Goal: Information Seeking & Learning: Learn about a topic

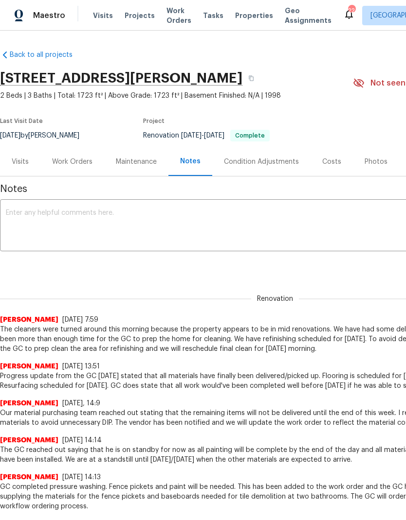
click at [381, 156] on div "Photos" at bounding box center [376, 161] width 46 height 29
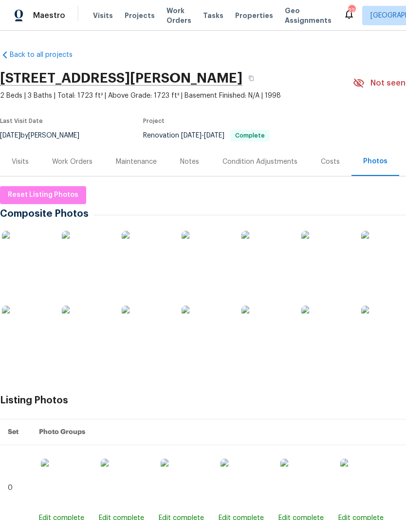
click at [26, 264] on img at bounding box center [26, 255] width 49 height 49
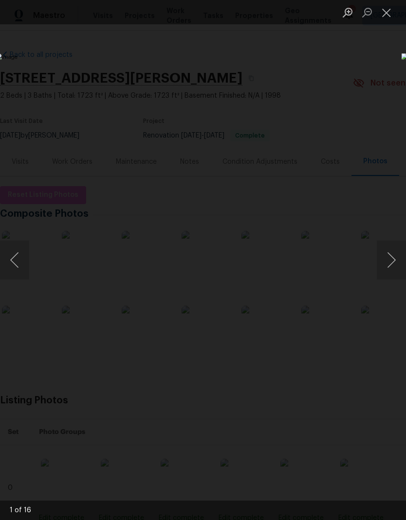
click at [400, 251] on button "Next image" at bounding box center [390, 260] width 29 height 39
click at [383, 261] on button "Next image" at bounding box center [390, 260] width 29 height 39
click at [386, 263] on button "Next image" at bounding box center [390, 260] width 29 height 39
click at [384, 267] on button "Next image" at bounding box center [390, 260] width 29 height 39
click at [387, 269] on button "Next image" at bounding box center [390, 260] width 29 height 39
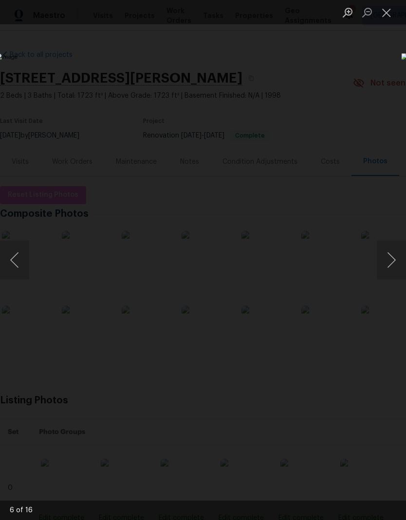
click at [388, 273] on button "Next image" at bounding box center [390, 260] width 29 height 39
click at [392, 267] on button "Next image" at bounding box center [390, 260] width 29 height 39
click at [391, 268] on button "Next image" at bounding box center [390, 260] width 29 height 39
click at [391, 259] on button "Next image" at bounding box center [390, 260] width 29 height 39
click at [392, 268] on button "Next image" at bounding box center [390, 260] width 29 height 39
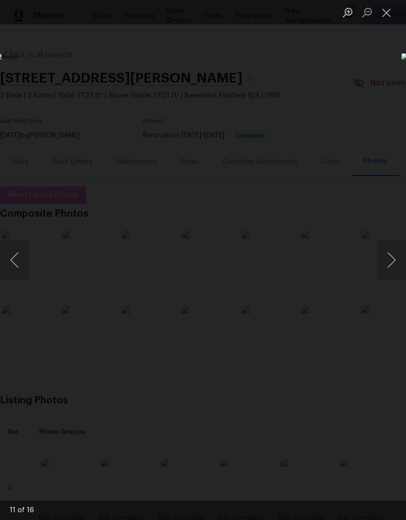
click at [390, 267] on button "Next image" at bounding box center [390, 260] width 29 height 39
click at [400, 269] on button "Next image" at bounding box center [390, 260] width 29 height 39
click at [390, 269] on button "Next image" at bounding box center [390, 260] width 29 height 39
click at [389, 267] on button "Next image" at bounding box center [390, 260] width 29 height 39
click at [388, 13] on button "Close lightbox" at bounding box center [385, 12] width 19 height 17
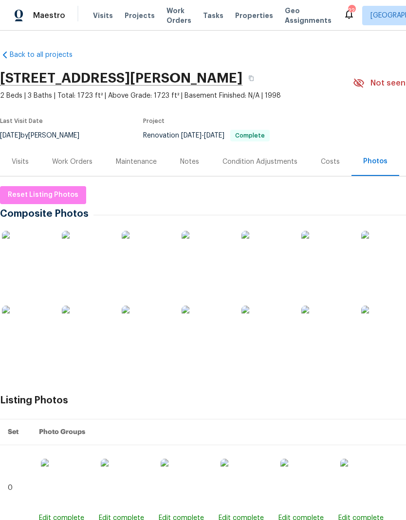
click at [248, 468] on img at bounding box center [244, 483] width 49 height 49
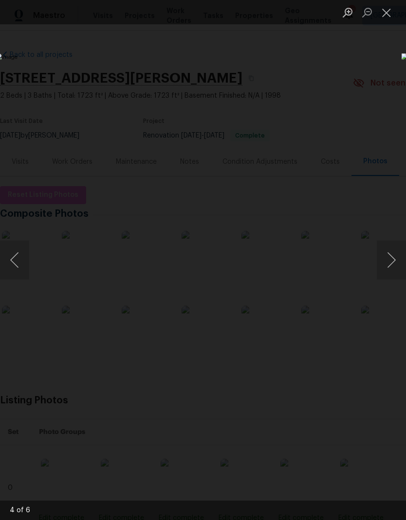
click at [386, 18] on button "Close lightbox" at bounding box center [385, 12] width 19 height 17
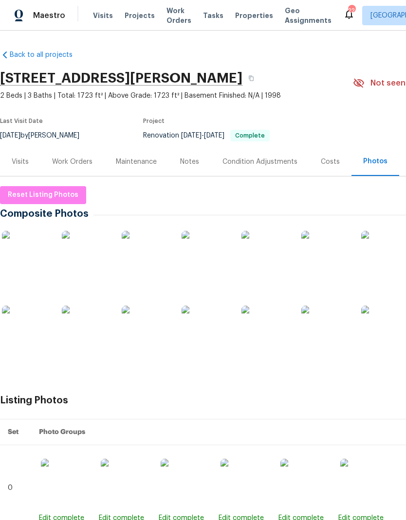
click at [149, 264] on img at bounding box center [146, 255] width 49 height 49
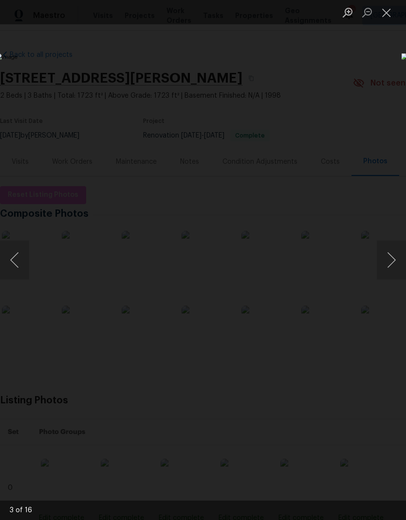
click at [393, 11] on button "Close lightbox" at bounding box center [385, 12] width 19 height 17
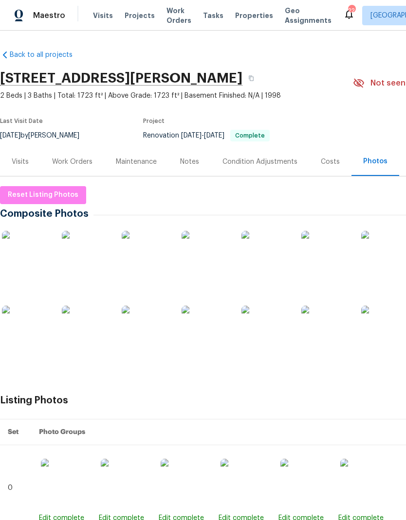
click at [180, 175] on div "Notes" at bounding box center [189, 161] width 42 height 29
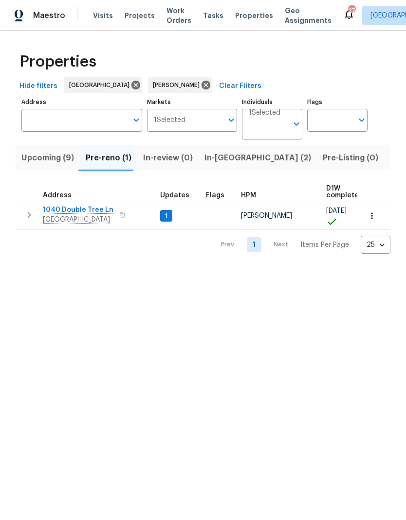
click at [16, 216] on td "1040 Double Tree Ln Gallatin, TN 37066" at bounding box center [86, 214] width 141 height 25
click at [20, 214] on button "button" at bounding box center [28, 214] width 19 height 19
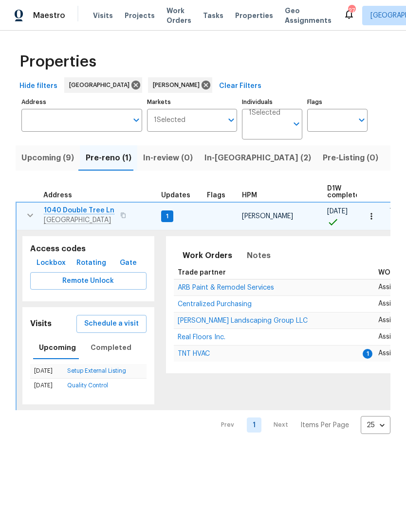
click at [184, 351] on span "TNT HVAC" at bounding box center [194, 354] width 32 height 7
click at [211, 290] on span "ARB Paint & Remodel Services" at bounding box center [226, 288] width 96 height 7
click at [32, 216] on icon "button" at bounding box center [30, 216] width 12 height 12
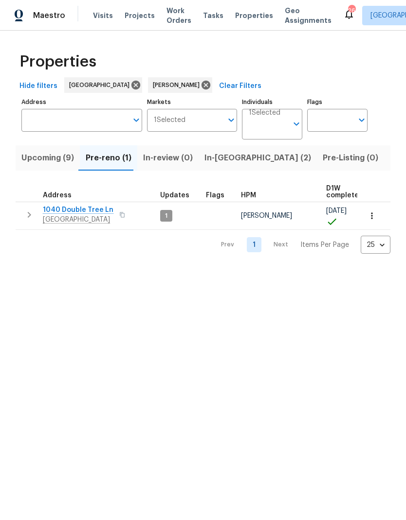
click at [56, 162] on span "Upcoming (9)" at bounding box center [47, 158] width 53 height 14
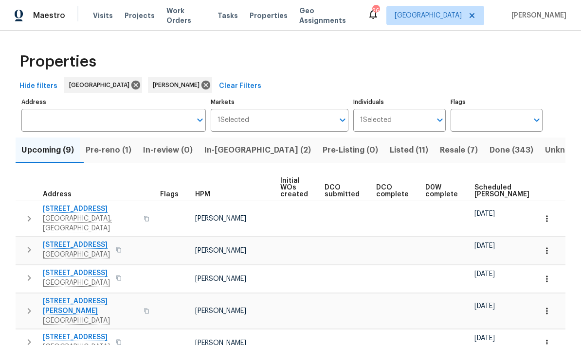
click at [405, 186] on span "Scheduled COE" at bounding box center [501, 191] width 55 height 14
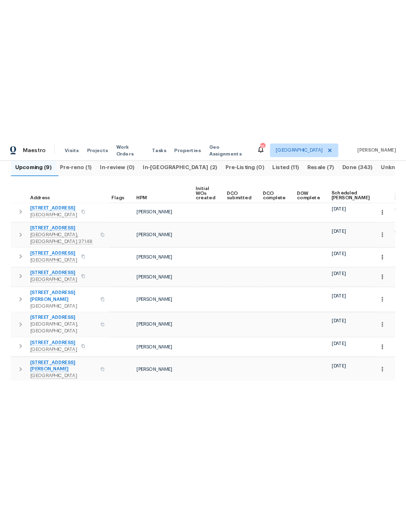
scroll to position [110, 0]
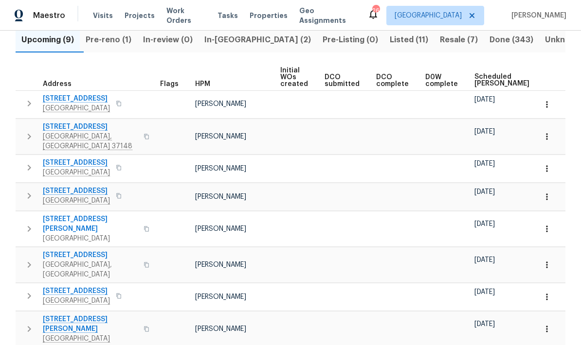
click at [33, 103] on icon "button" at bounding box center [29, 104] width 12 height 12
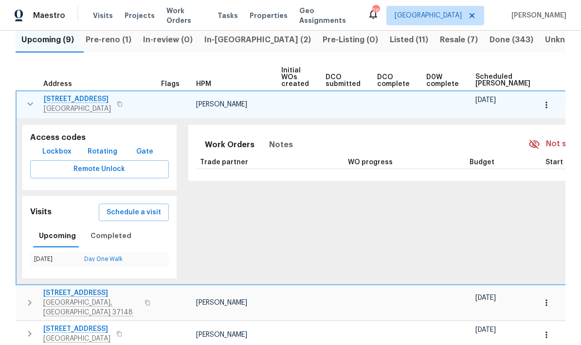
click at [33, 100] on icon "button" at bounding box center [30, 104] width 12 height 12
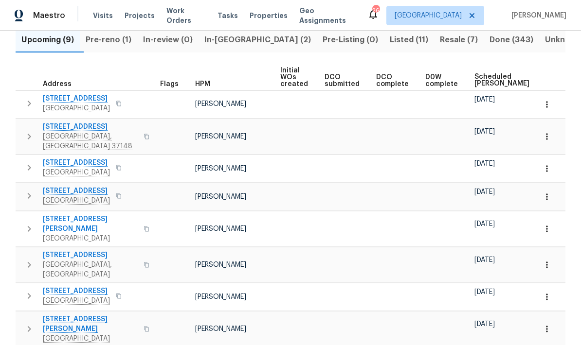
click at [33, 131] on icon "button" at bounding box center [29, 137] width 12 height 12
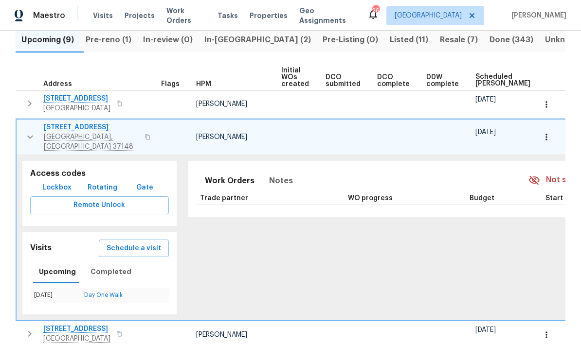
click at [34, 137] on icon "button" at bounding box center [30, 137] width 12 height 12
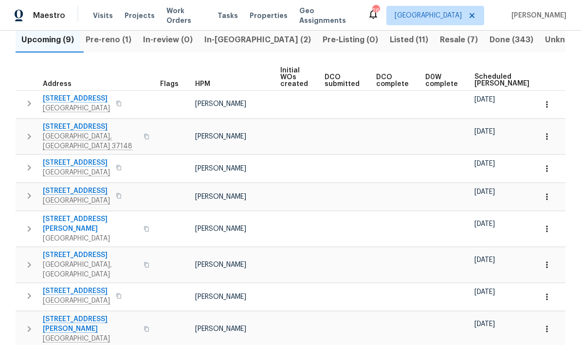
click at [34, 162] on icon "button" at bounding box center [29, 168] width 12 height 12
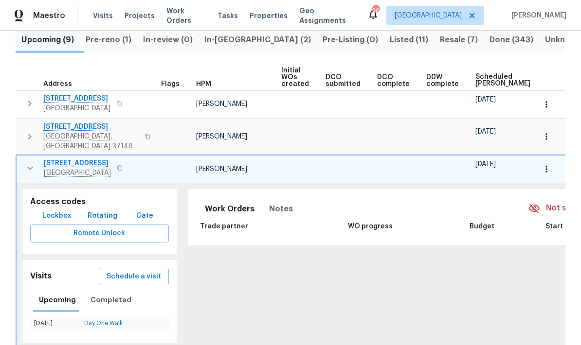
click at [27, 162] on icon "button" at bounding box center [30, 168] width 12 height 12
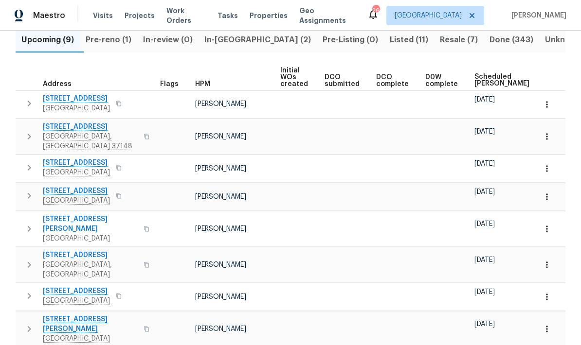
click at [19, 94] on td "624 Stonebridge Ln Mount Juliet, TN 37122" at bounding box center [86, 103] width 141 height 25
click at [37, 104] on button "button" at bounding box center [28, 103] width 19 height 19
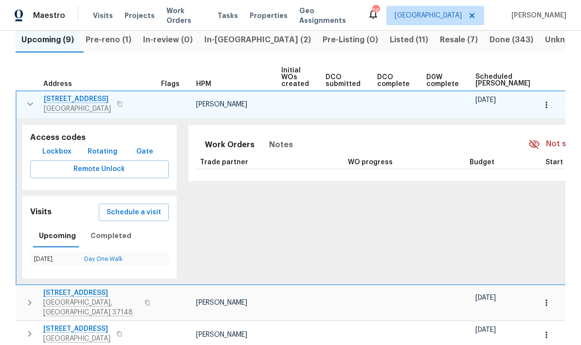
click at [405, 110] on button "button" at bounding box center [545, 104] width 21 height 21
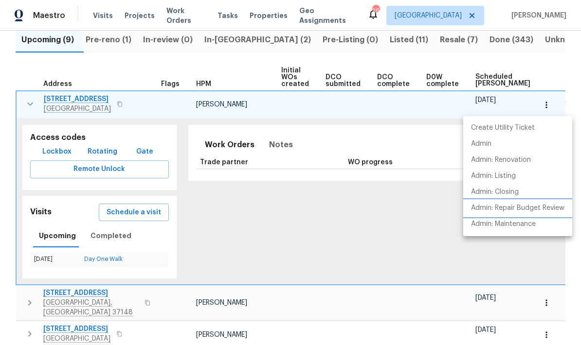
click at [405, 207] on p "Admin: Repair Budget Review" at bounding box center [517, 208] width 93 height 10
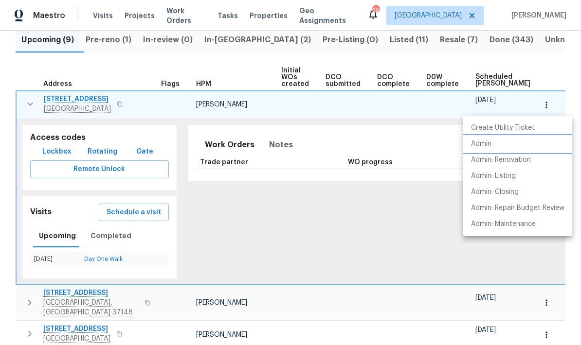
click at [405, 141] on p "Admin" at bounding box center [481, 144] width 20 height 10
click at [20, 113] on div at bounding box center [290, 172] width 581 height 345
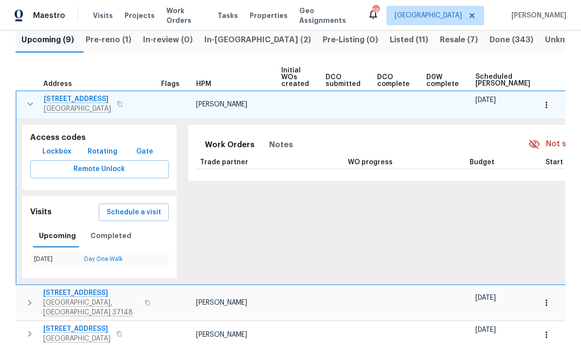
click at [29, 108] on icon "button" at bounding box center [30, 104] width 12 height 12
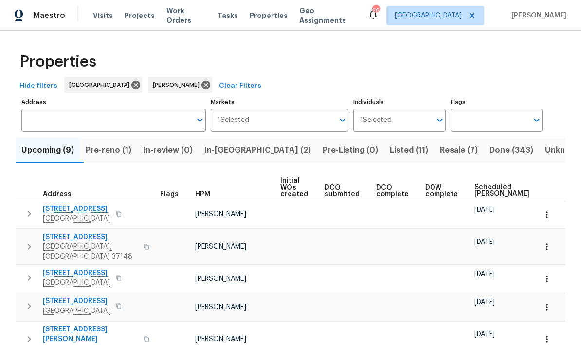
scroll to position [0, 0]
click at [29, 242] on icon "button" at bounding box center [29, 247] width 12 height 12
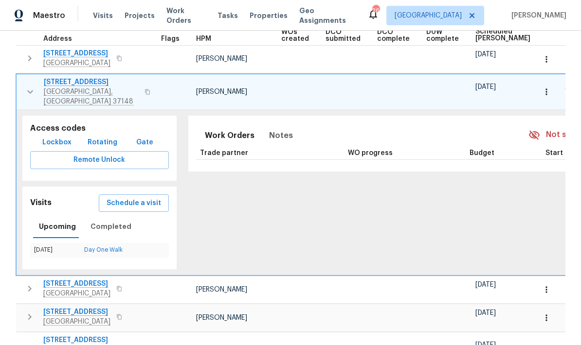
scroll to position [138, 0]
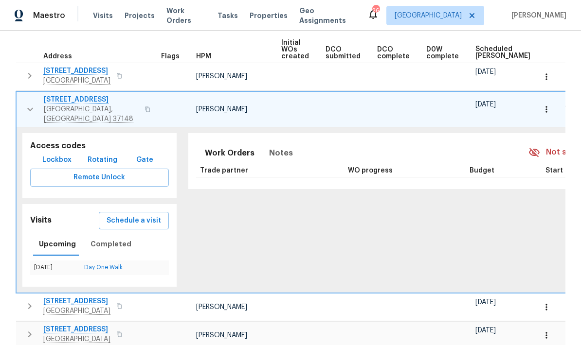
click at [405, 112] on button "button" at bounding box center [545, 109] width 21 height 21
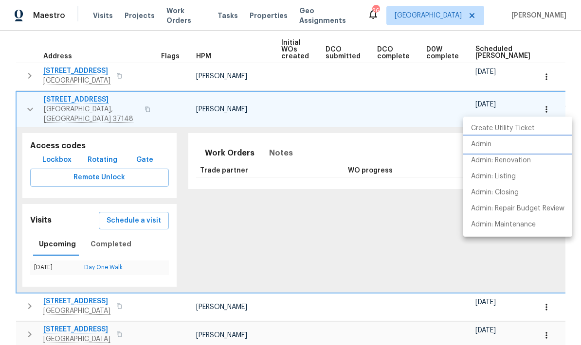
click at [405, 143] on p "Admin" at bounding box center [481, 145] width 20 height 10
click at [30, 102] on div at bounding box center [290, 172] width 581 height 345
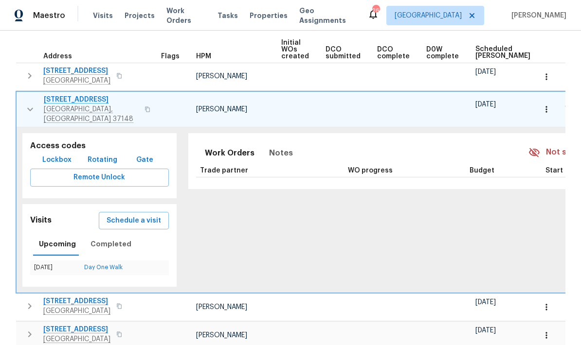
click at [29, 111] on button "button" at bounding box center [29, 109] width 19 height 29
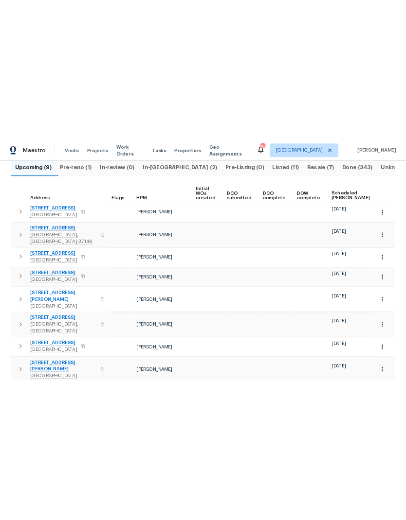
scroll to position [110, 0]
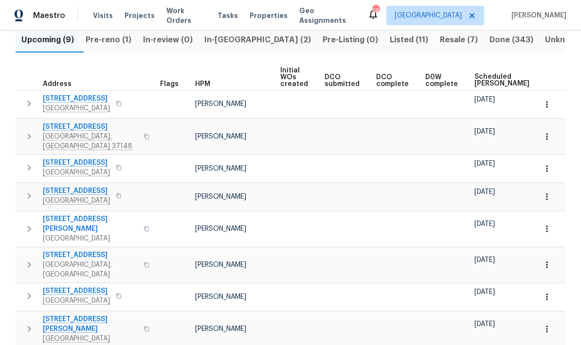
click at [30, 103] on icon "button" at bounding box center [29, 104] width 3 height 6
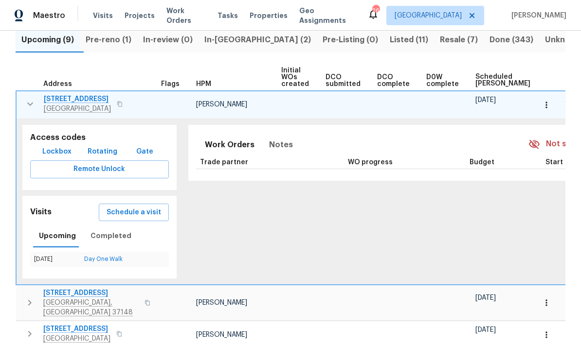
click at [405, 112] on button "button" at bounding box center [545, 104] width 21 height 21
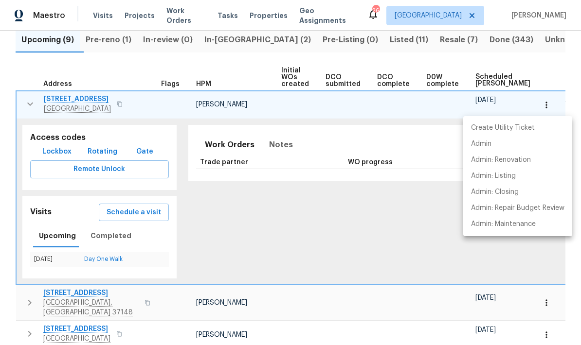
click at [28, 103] on div at bounding box center [290, 172] width 581 height 345
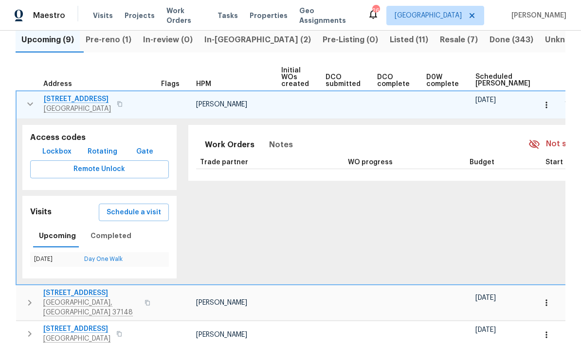
click at [28, 104] on icon "button" at bounding box center [30, 103] width 6 height 3
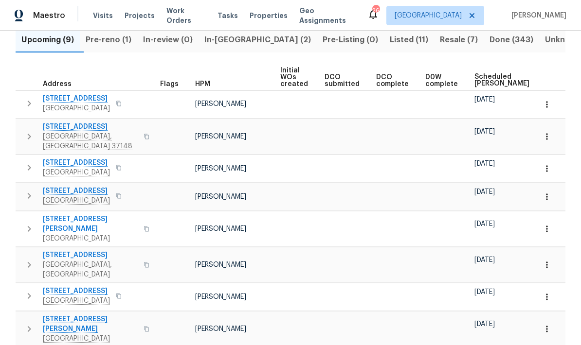
click at [23, 164] on icon "button" at bounding box center [29, 168] width 12 height 12
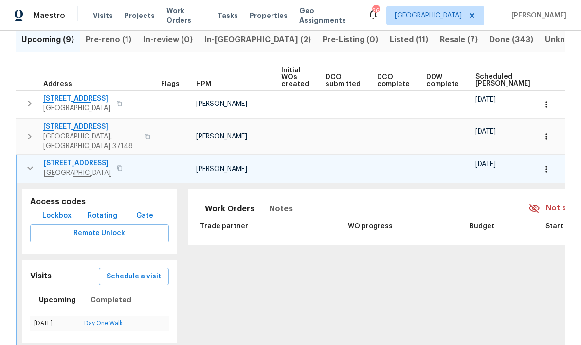
click at [405, 164] on icon "button" at bounding box center [546, 169] width 10 height 10
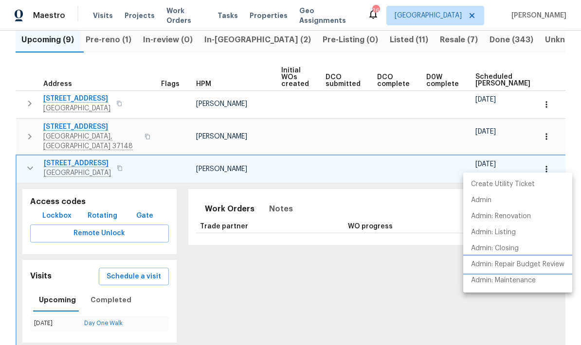
click at [405, 268] on p "Admin: Repair Budget Review" at bounding box center [517, 265] width 93 height 10
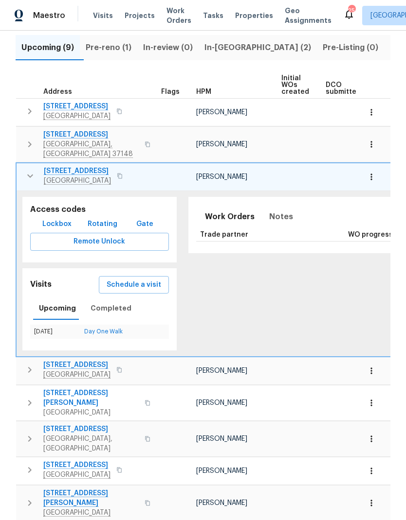
scroll to position [108, 0]
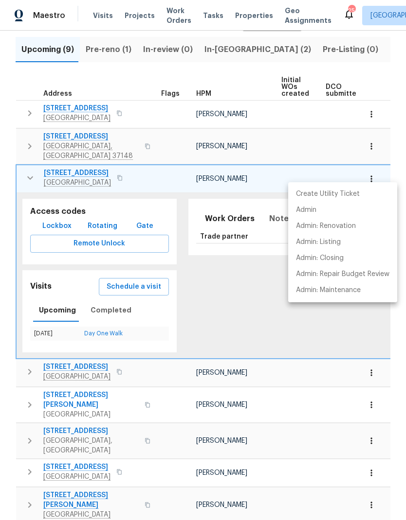
click at [70, 166] on div at bounding box center [203, 260] width 406 height 520
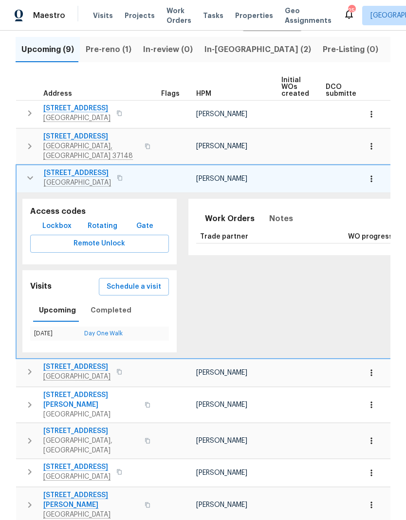
click at [65, 169] on span "107 Paixham Pl" at bounding box center [77, 173] width 67 height 10
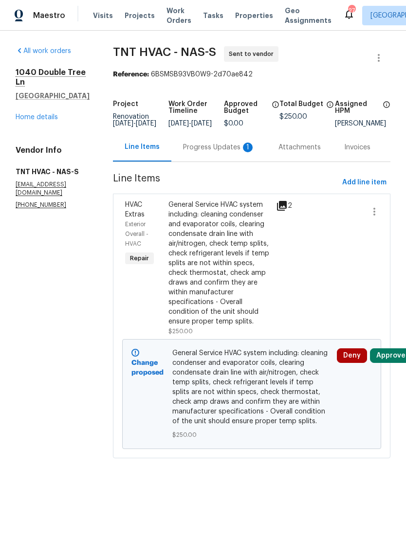
click at [206, 141] on div "Progress Updates 1" at bounding box center [218, 147] width 95 height 29
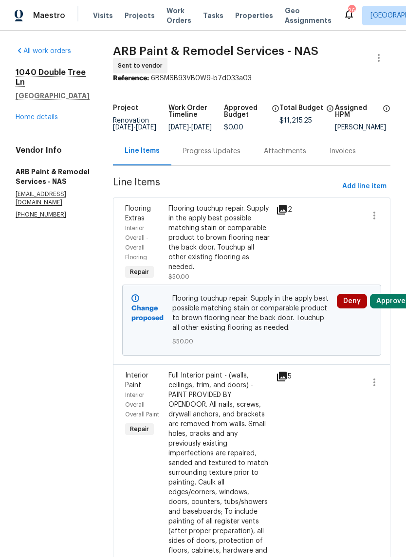
click at [32, 117] on link "Home details" at bounding box center [37, 117] width 42 height 7
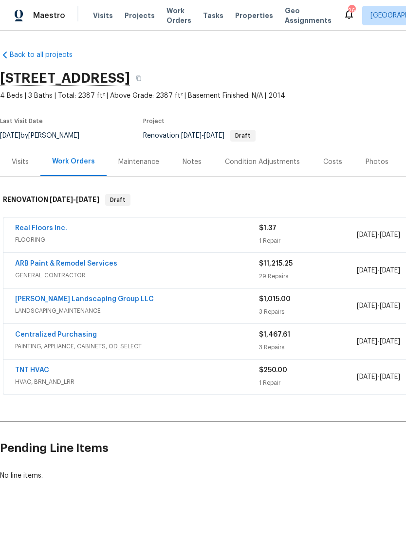
click at [339, 161] on div "Costs" at bounding box center [332, 161] width 42 height 29
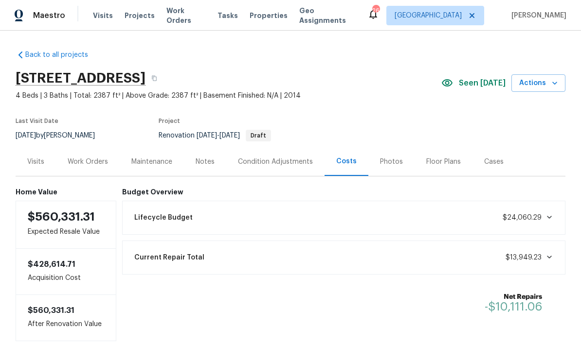
click at [45, 167] on div "Visits" at bounding box center [36, 161] width 40 height 29
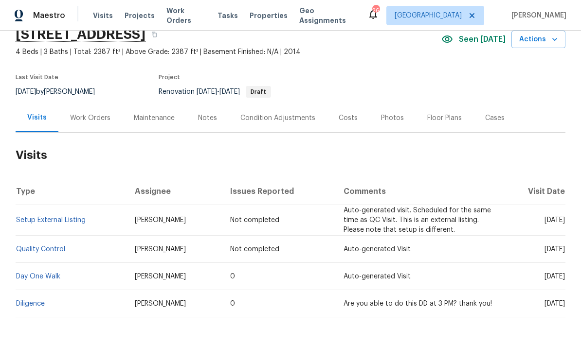
scroll to position [43, 0]
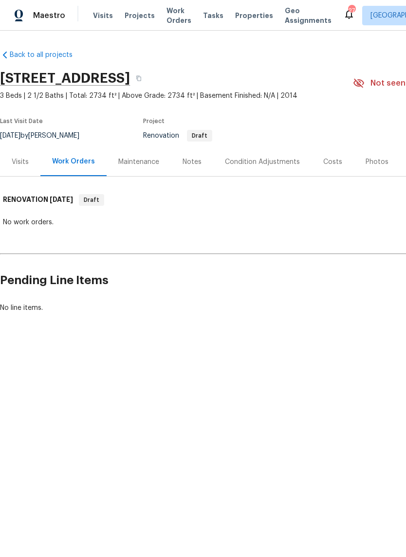
click at [166, 18] on span "Work Orders" at bounding box center [178, 15] width 25 height 19
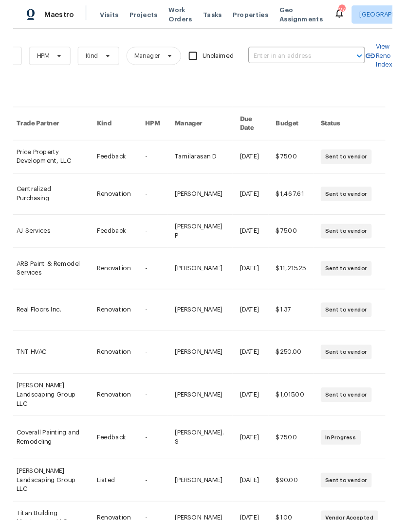
scroll to position [0, 160]
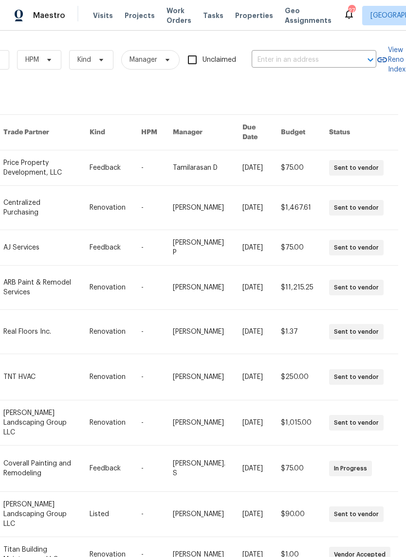
click at [285, 58] on input "text" at bounding box center [299, 60] width 97 height 15
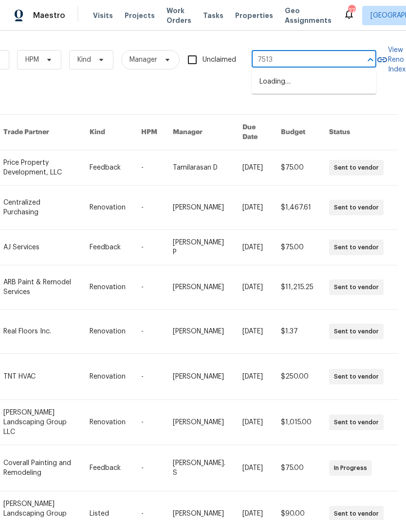
type input "7513 w"
click at [271, 90] on li "7513 W Winchester Dr, Antioch, TN 37013" at bounding box center [313, 82] width 125 height 17
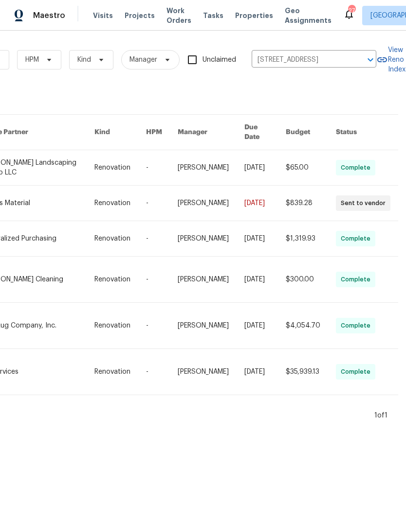
click at [30, 159] on link at bounding box center [38, 167] width 112 height 35
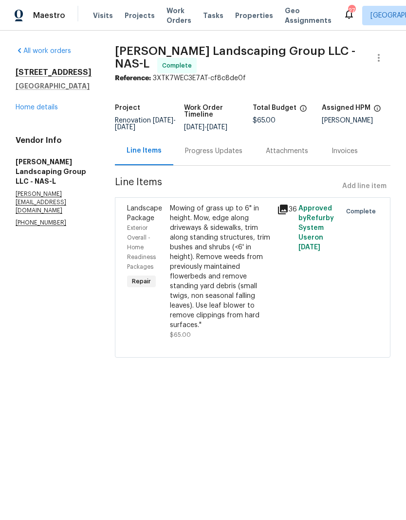
click at [36, 104] on link "Home details" at bounding box center [37, 107] width 42 height 7
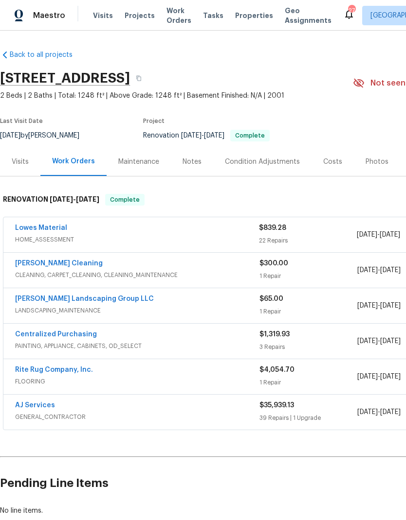
click at [175, 412] on span "GENERAL_CONTRACTOR" at bounding box center [137, 417] width 244 height 10
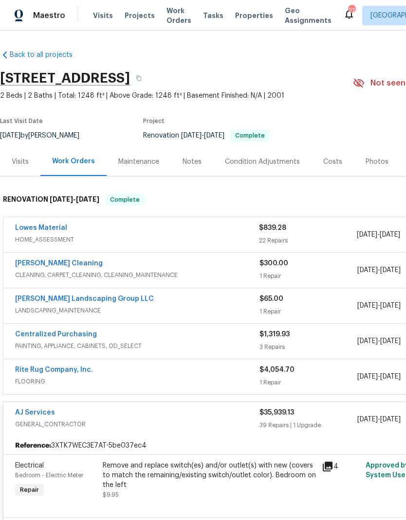
click at [196, 160] on div "Notes" at bounding box center [191, 162] width 19 height 10
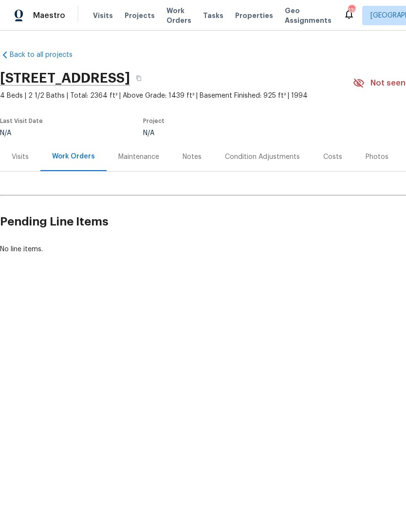
click at [20, 156] on div "Visits" at bounding box center [20, 157] width 17 height 10
